Goal: Transaction & Acquisition: Purchase product/service

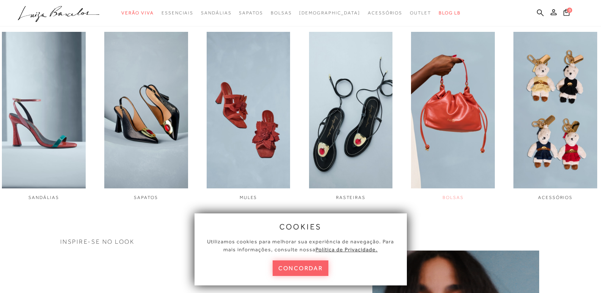
click at [468, 116] on img "5 / 6" at bounding box center [453, 110] width 84 height 157
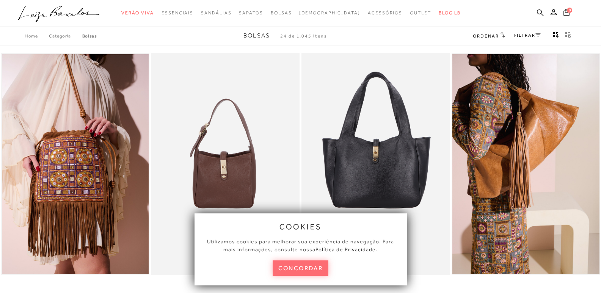
click at [308, 273] on button "concordar" at bounding box center [301, 268] width 56 height 16
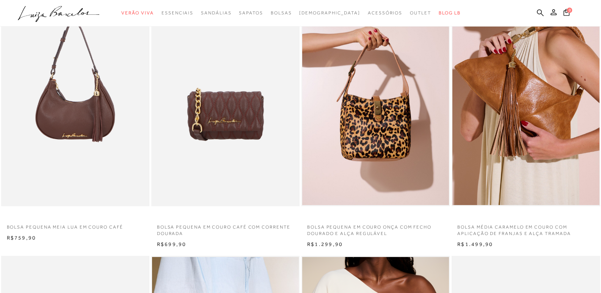
scroll to position [341, 0]
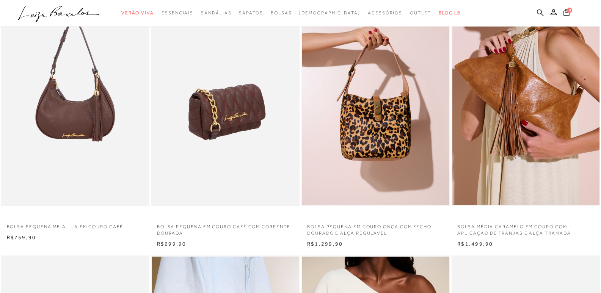
click at [229, 141] on img at bounding box center [225, 95] width 147 height 223
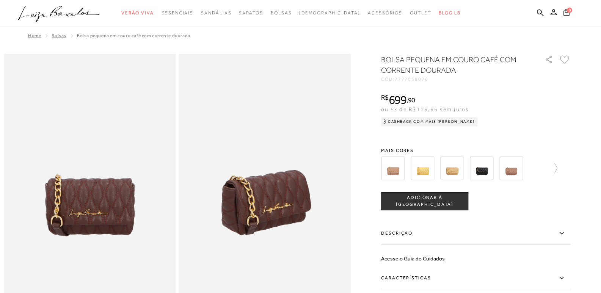
click at [457, 171] on img at bounding box center [452, 169] width 24 height 24
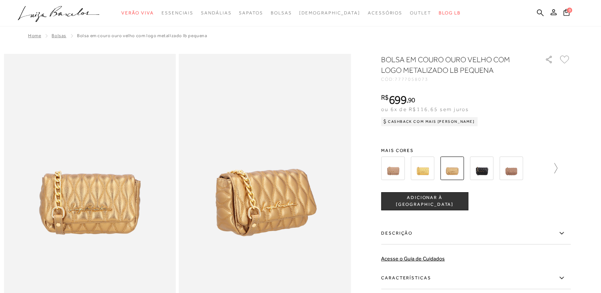
click at [555, 169] on icon at bounding box center [552, 168] width 11 height 11
click at [571, 169] on icon at bounding box center [565, 168] width 11 height 11
click at [502, 171] on img at bounding box center [495, 169] width 24 height 24
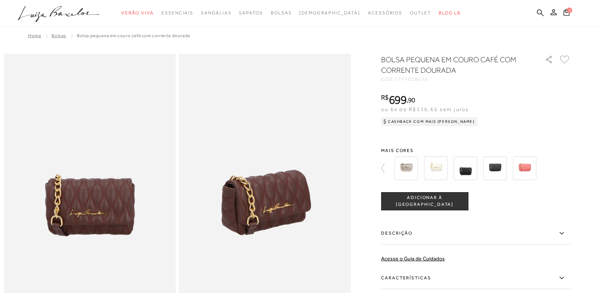
click at [248, 207] on img at bounding box center [265, 183] width 172 height 258
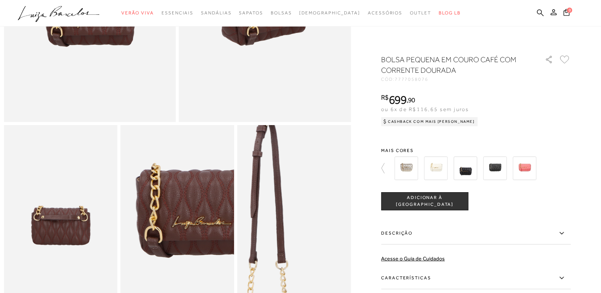
scroll to position [227, 0]
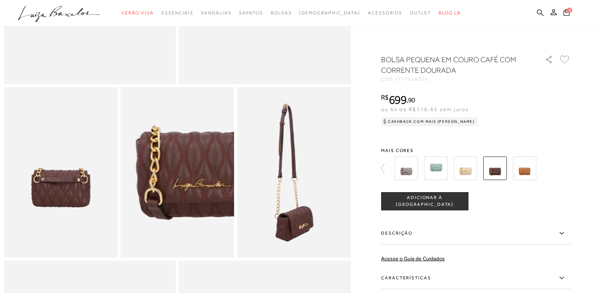
click at [54, 191] on img at bounding box center [61, 172] width 114 height 171
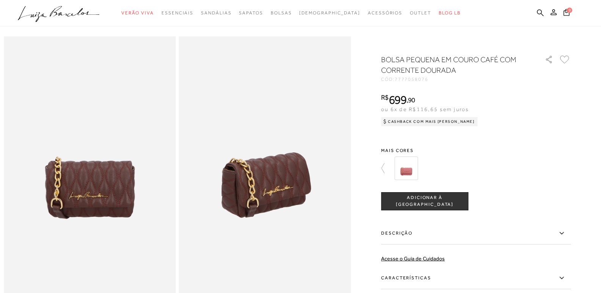
scroll to position [0, 0]
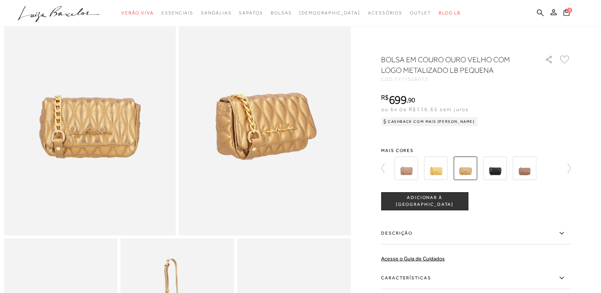
scroll to position [76, 0]
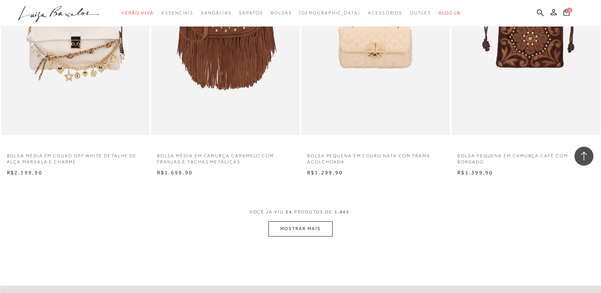
scroll to position [3147, 0]
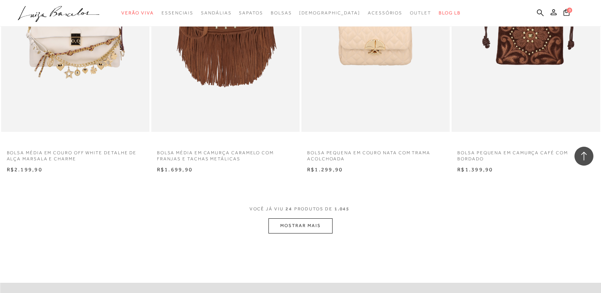
click at [318, 225] on button "MOSTRAR MAIS" at bounding box center [300, 225] width 64 height 15
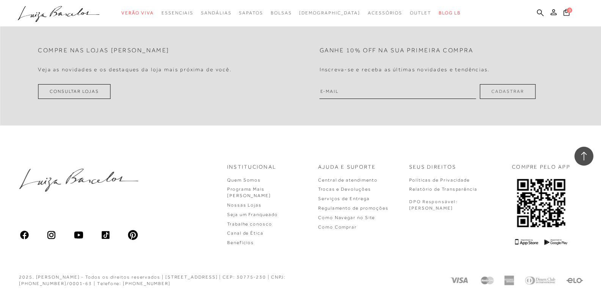
scroll to position [5050, 0]
